Goal: Check status

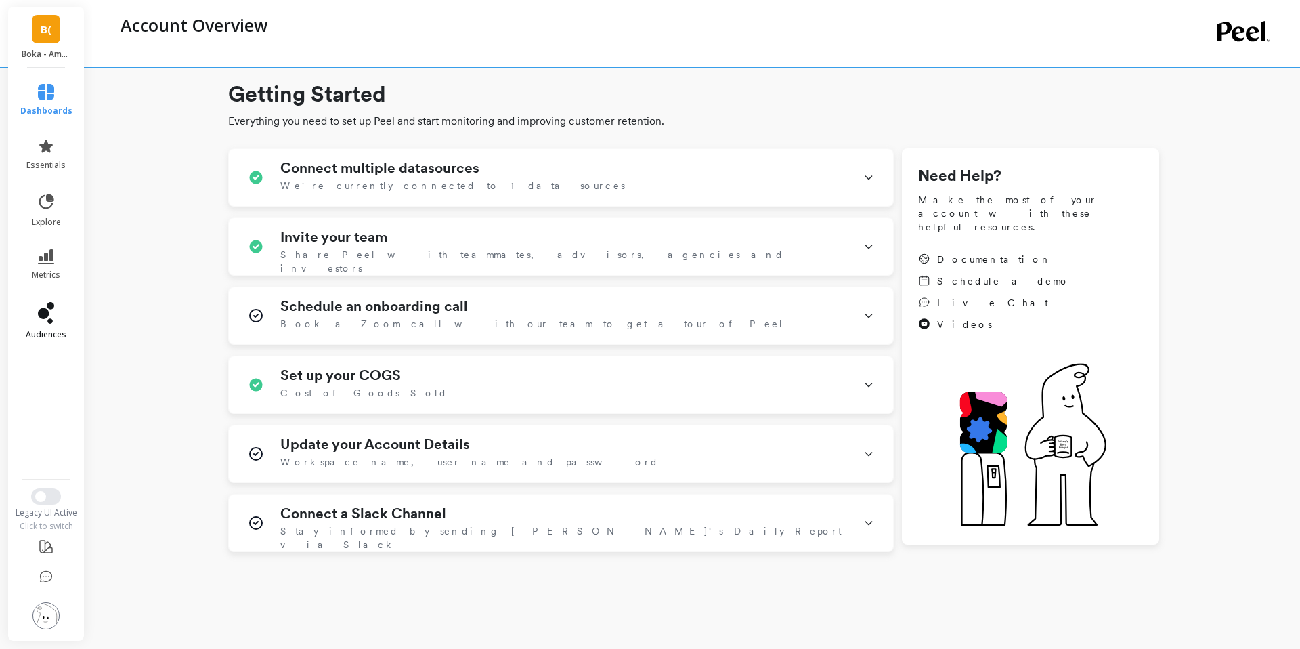
click at [47, 307] on icon at bounding box center [46, 313] width 16 height 22
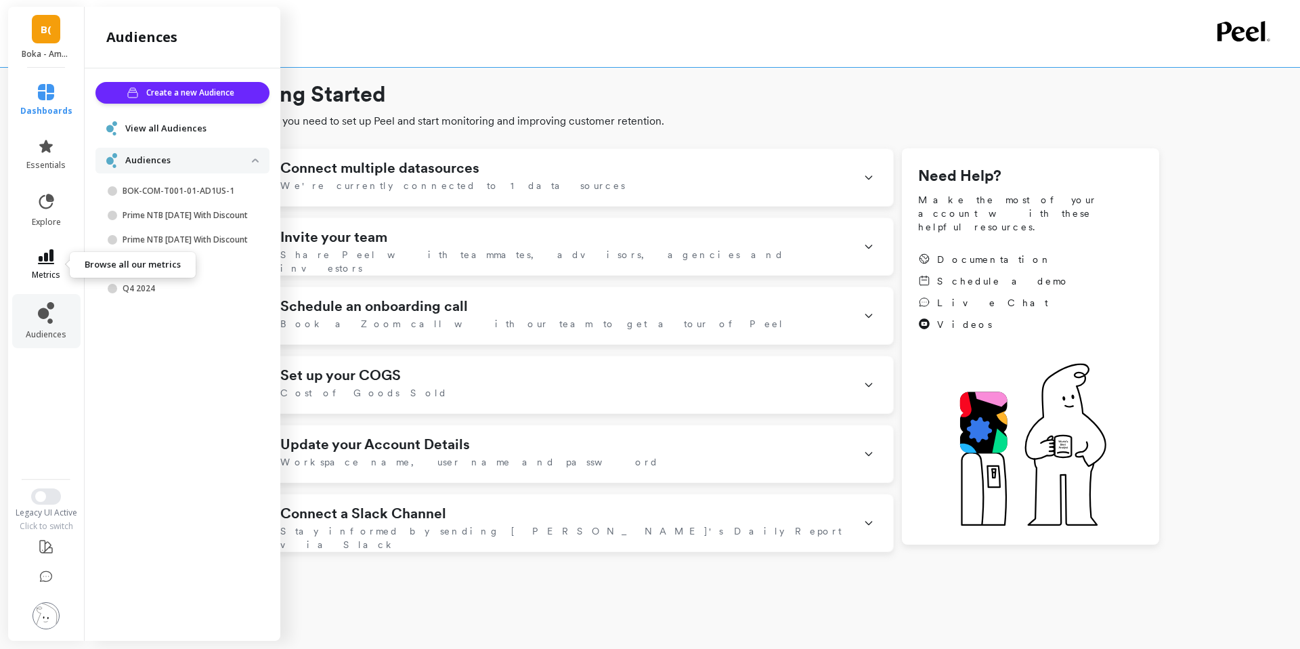
click at [35, 271] on span "metrics" at bounding box center [46, 275] width 28 height 11
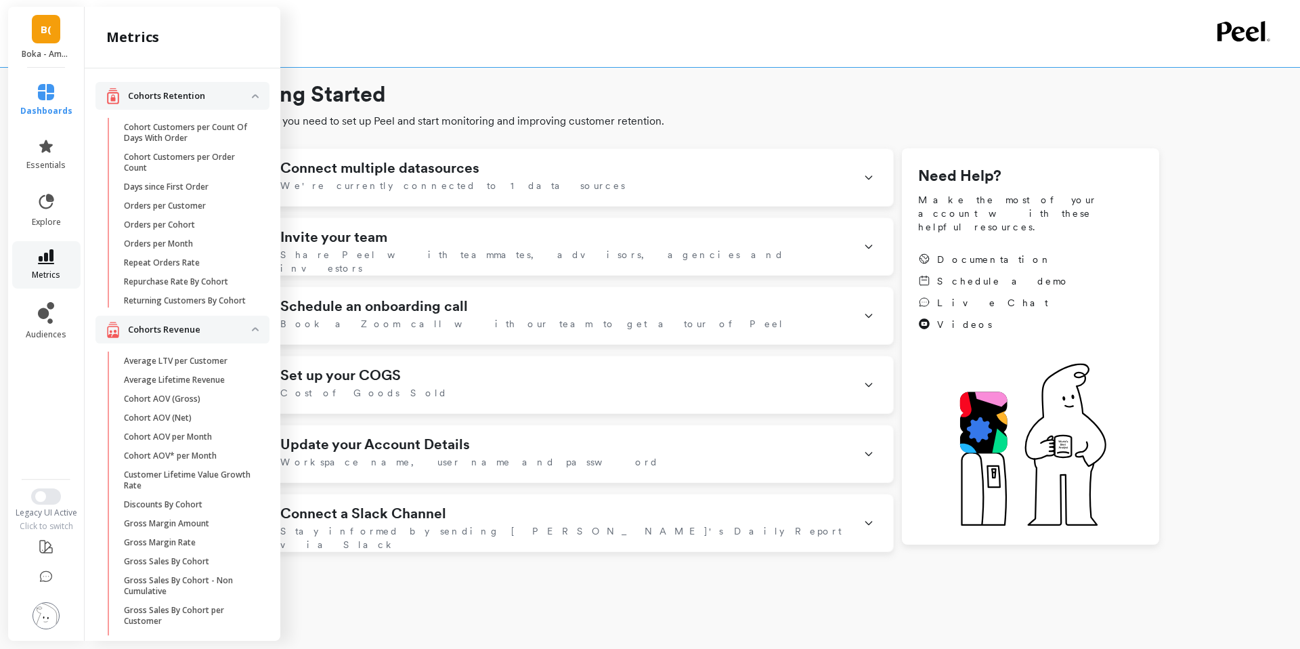
scroll to position [231, 0]
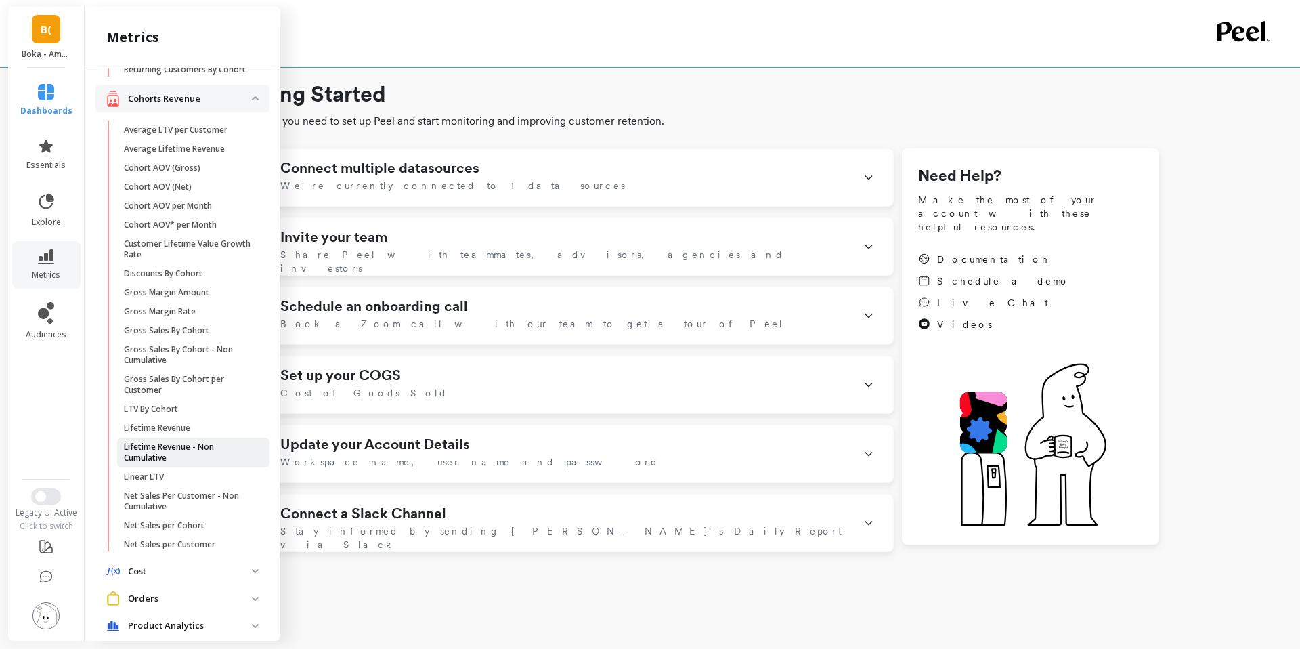
click at [202, 446] on p "Lifetime Revenue - Non Cumulative" at bounding box center [188, 453] width 129 height 22
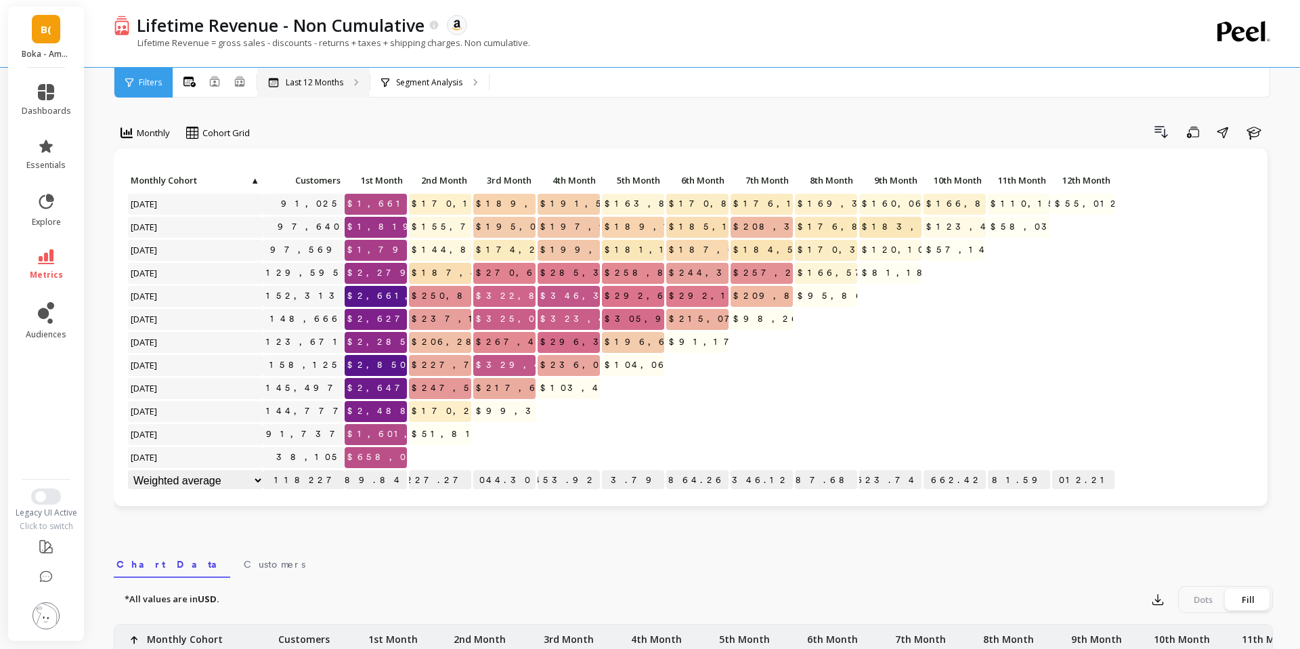
click at [324, 91] on div "Last 12 Months" at bounding box center [313, 83] width 112 height 30
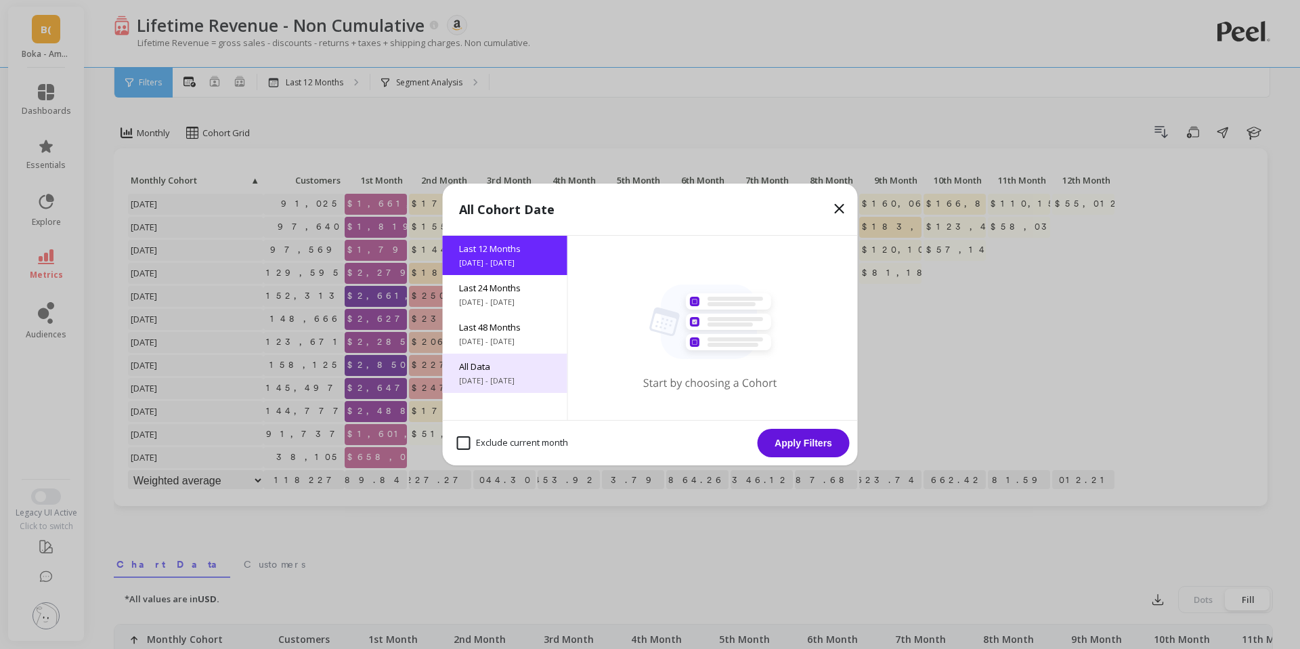
click at [517, 372] on span "All Data" at bounding box center [505, 366] width 92 height 12
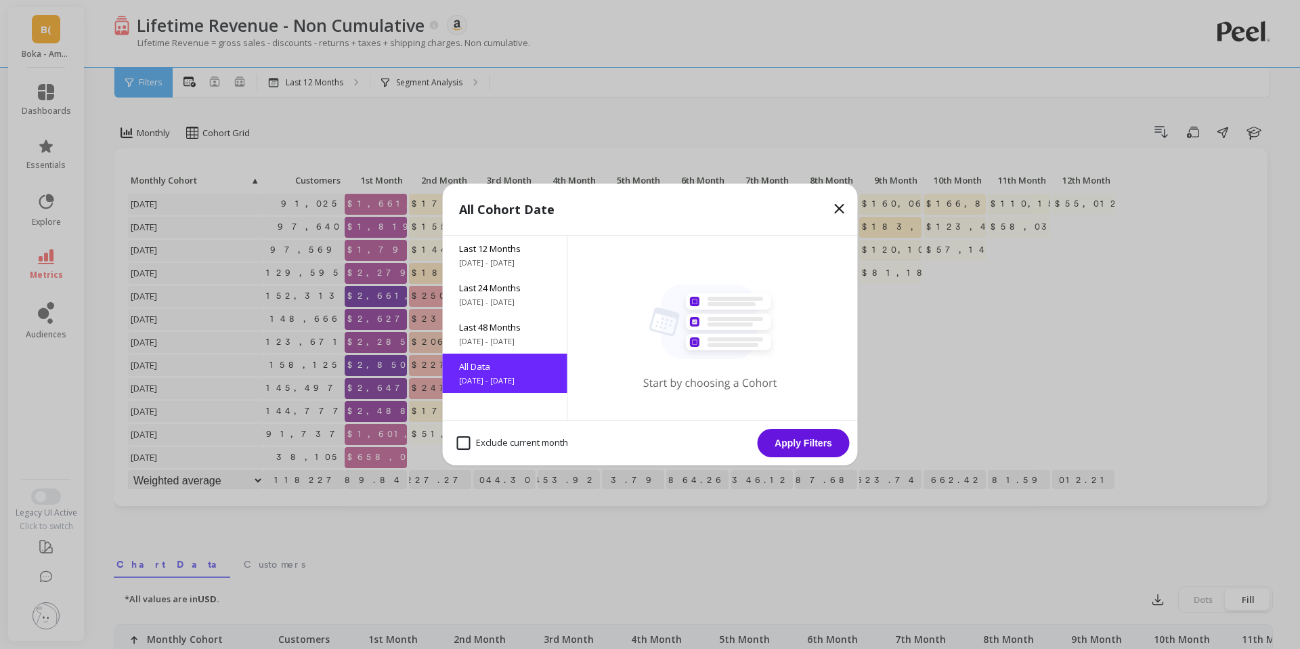
click at [798, 447] on button "Apply Filters" at bounding box center [804, 443] width 92 height 28
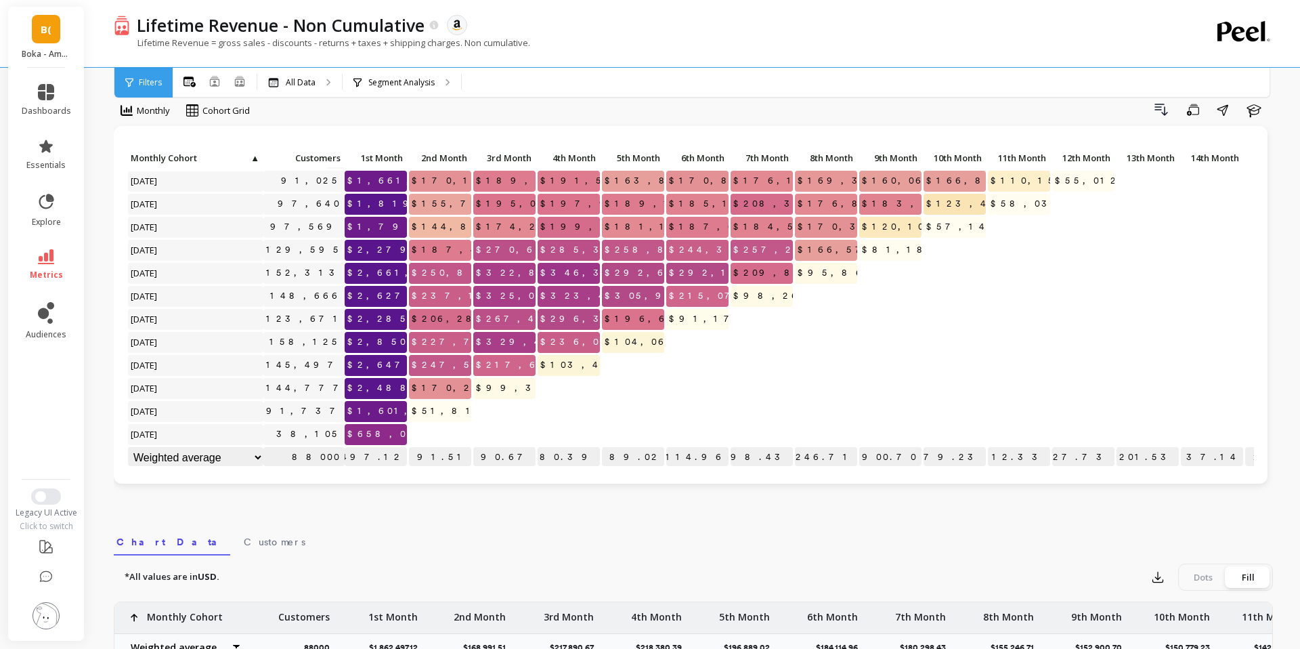
scroll to position [160, 0]
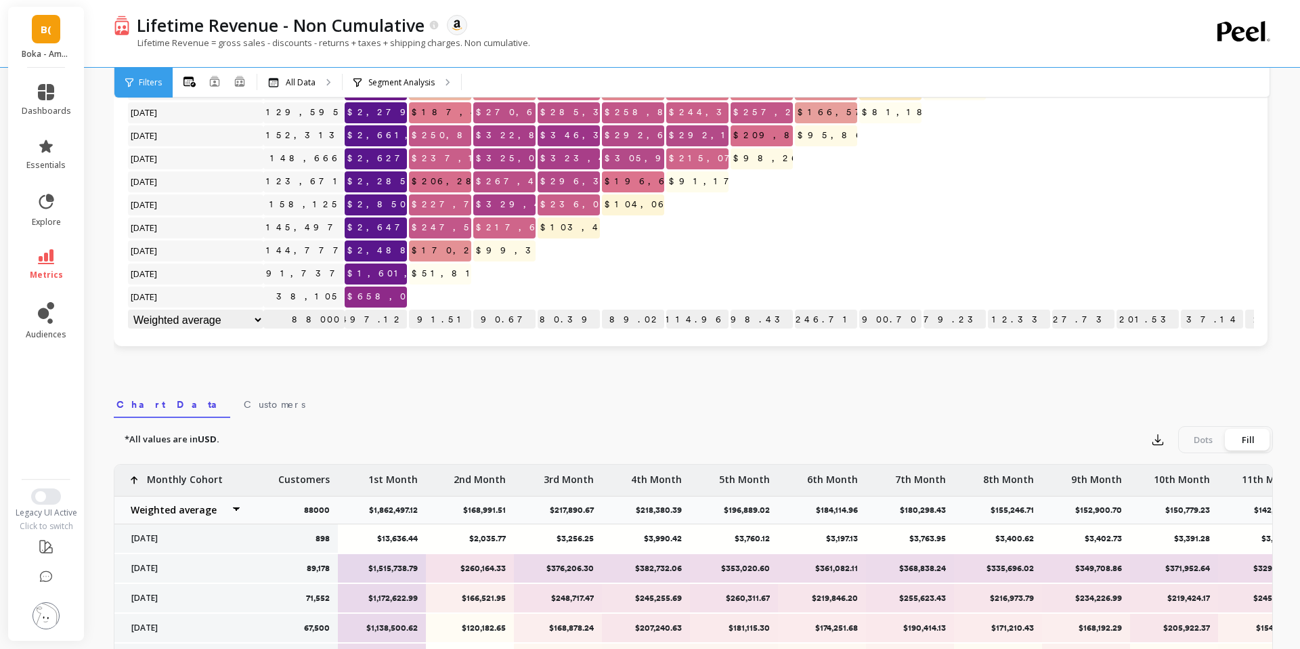
click at [256, 369] on div "Monthly Cohort Grid Drill Down Save Share Learn Click to create an audience 79,…" at bounding box center [693, 411] width 1159 height 1034
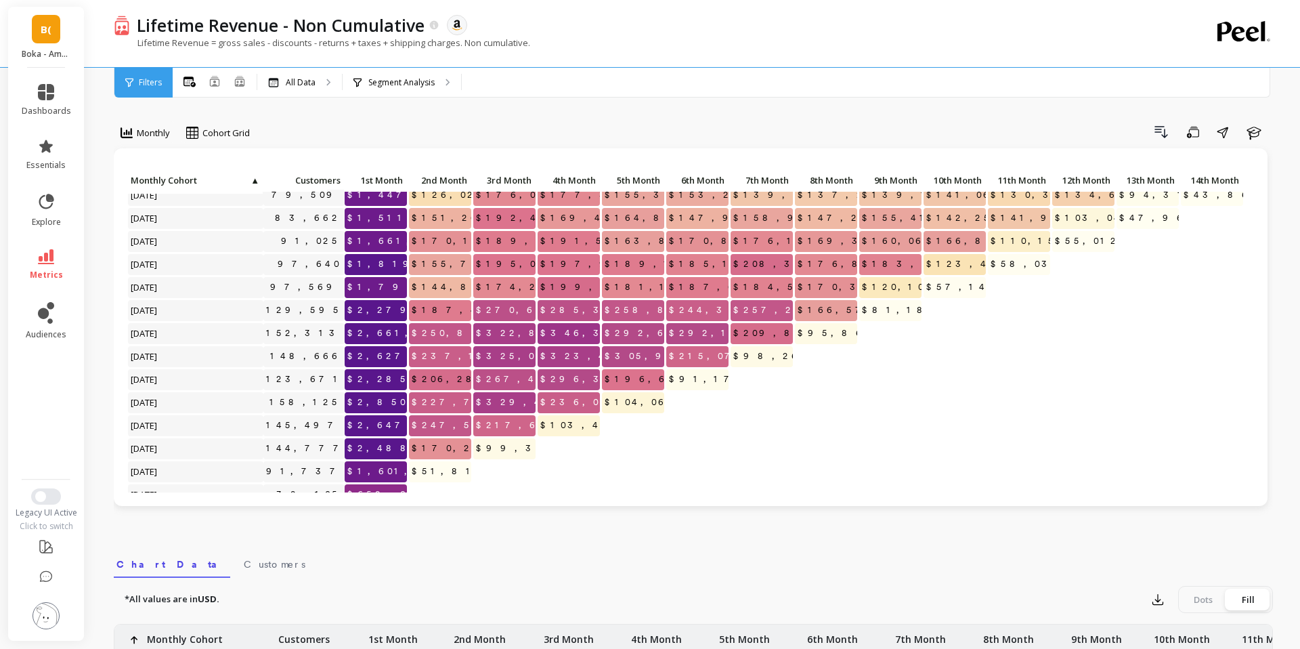
scroll to position [0, 0]
